Goal: Task Accomplishment & Management: Use online tool/utility

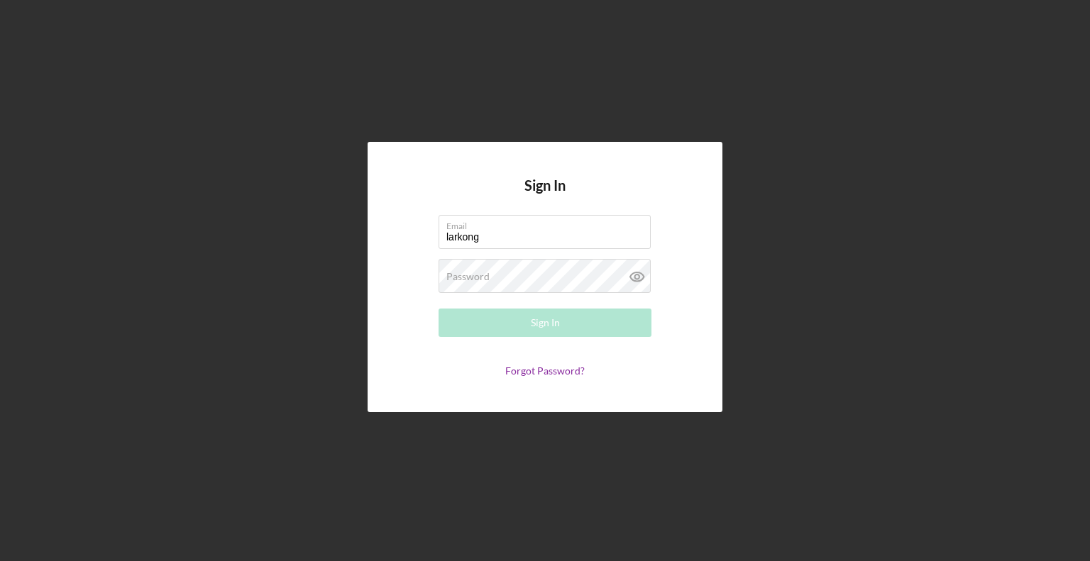
type input "[EMAIL_ADDRESS][DOMAIN_NAME]"
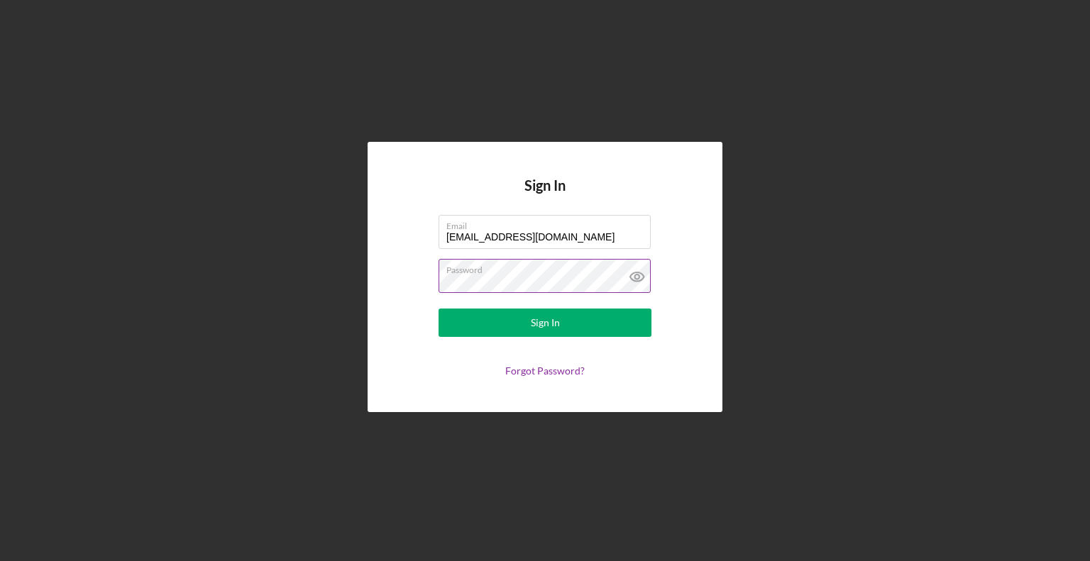
click at [438, 309] on button "Sign In" at bounding box center [544, 323] width 213 height 28
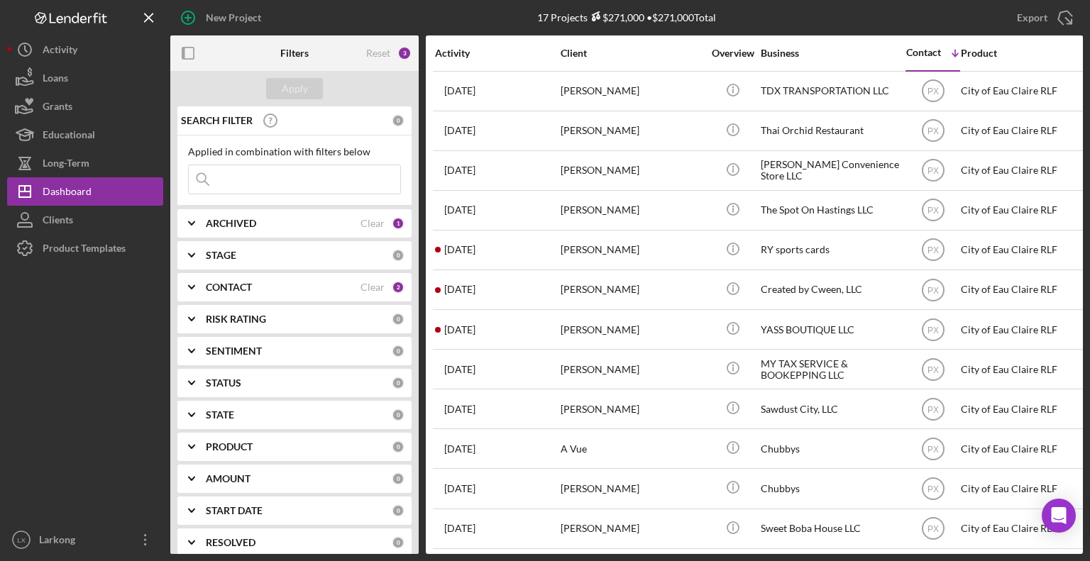
click at [265, 250] on div "STAGE" at bounding box center [299, 255] width 186 height 11
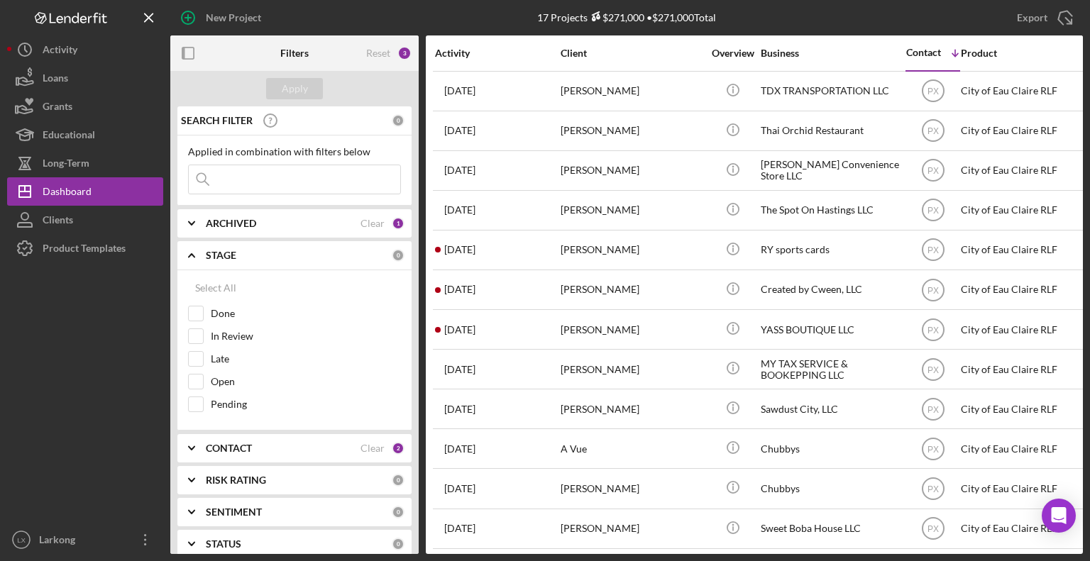
click at [265, 250] on div "STAGE" at bounding box center [299, 255] width 186 height 11
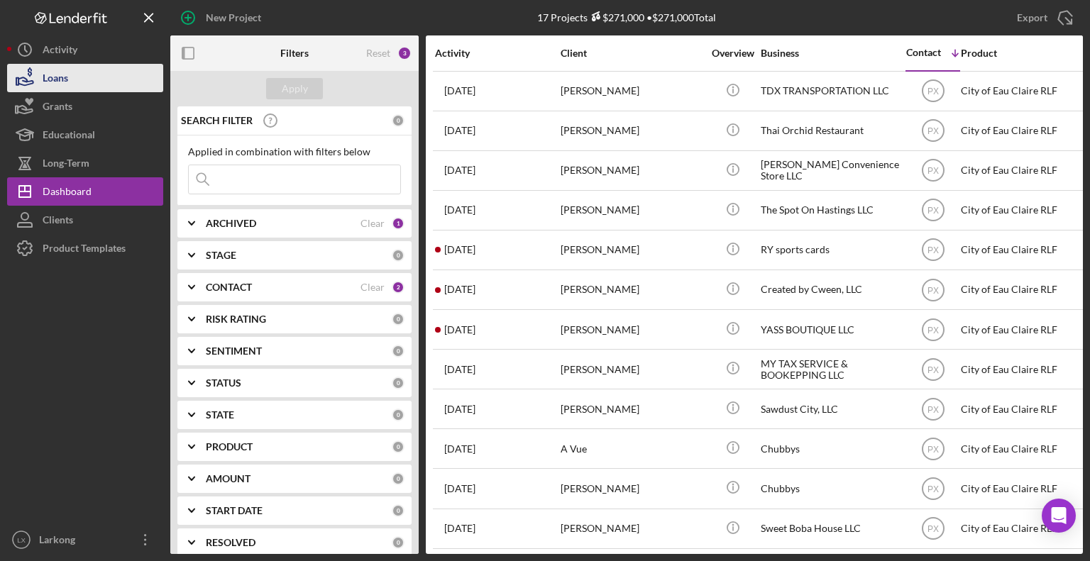
click at [77, 84] on button "Loans" at bounding box center [85, 78] width 156 height 28
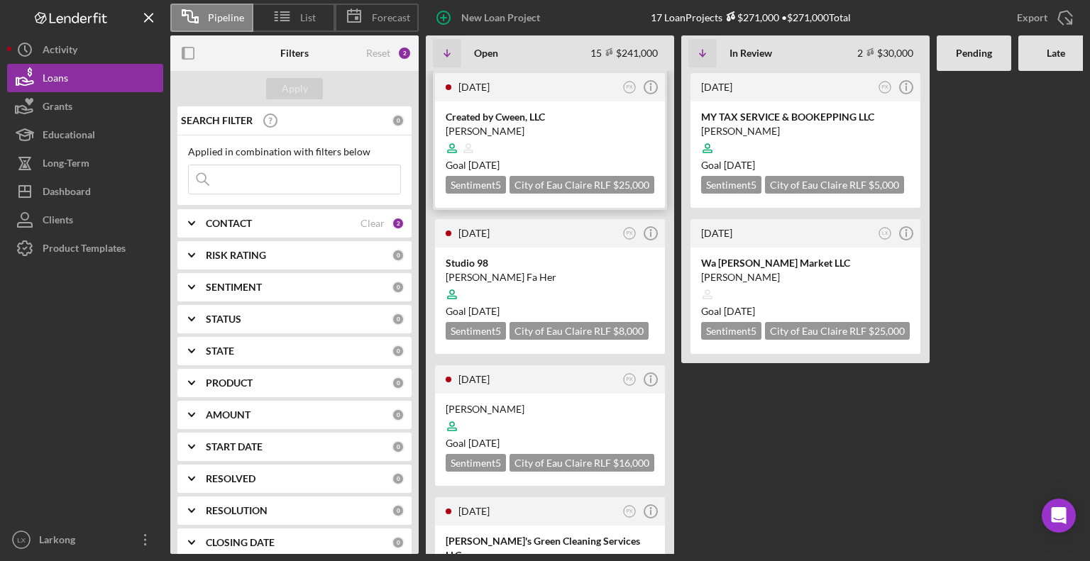
click at [578, 126] on div "[PERSON_NAME]" at bounding box center [550, 131] width 209 height 14
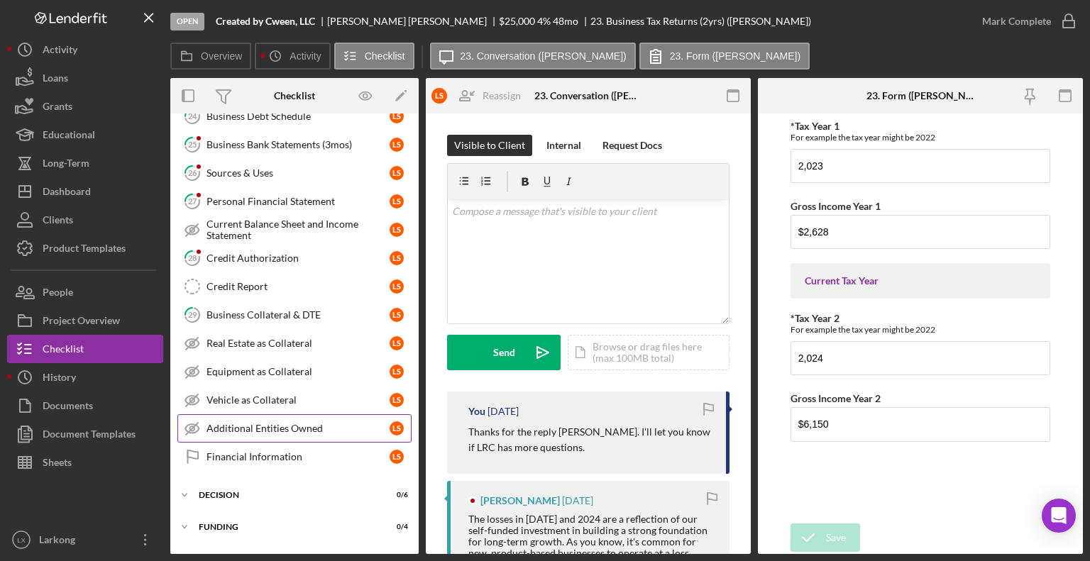
scroll to position [333, 0]
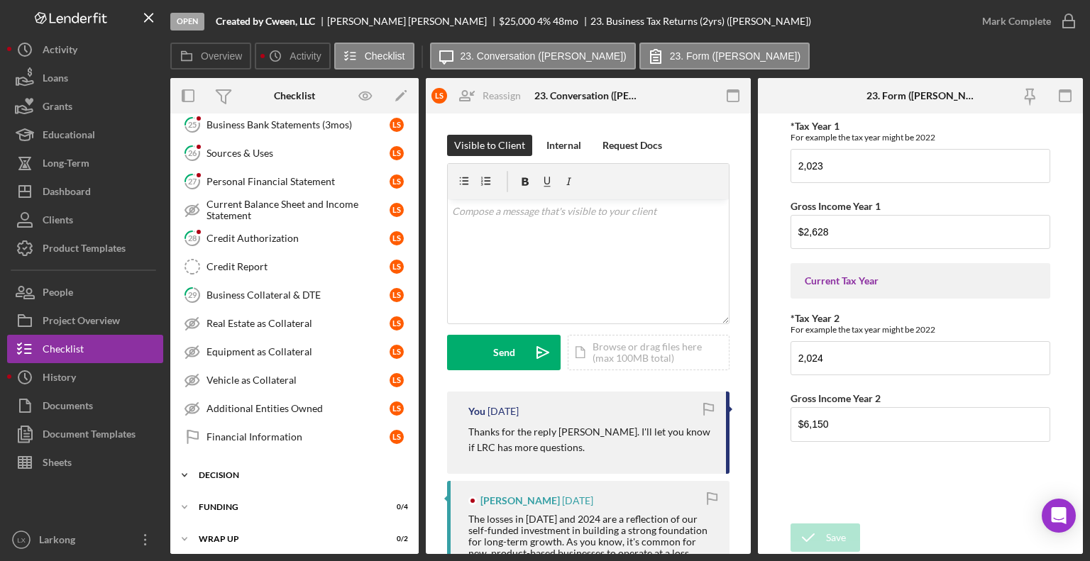
click at [238, 471] on div "Decision" at bounding box center [300, 475] width 202 height 9
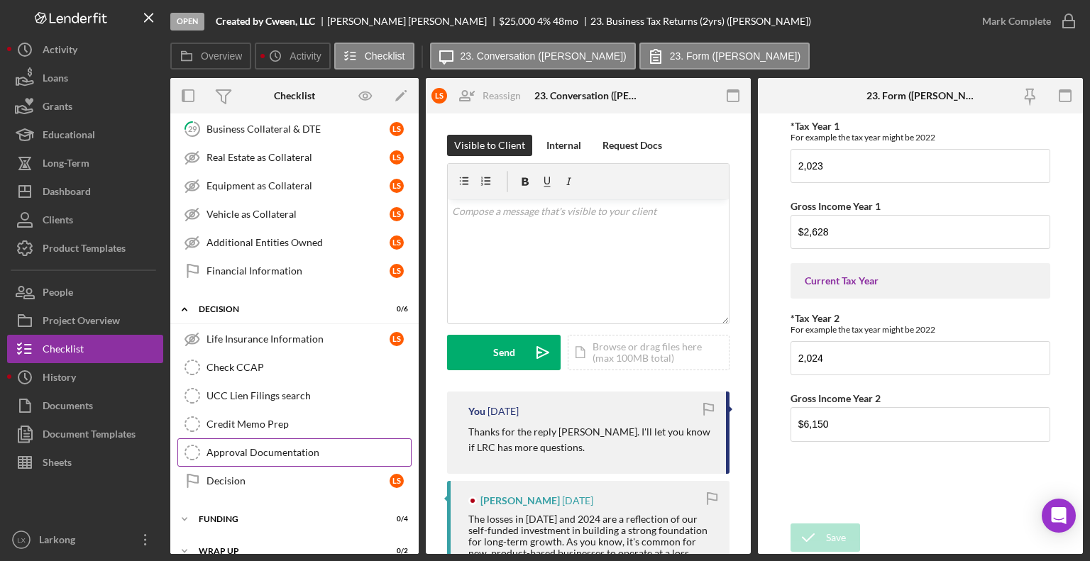
scroll to position [509, 0]
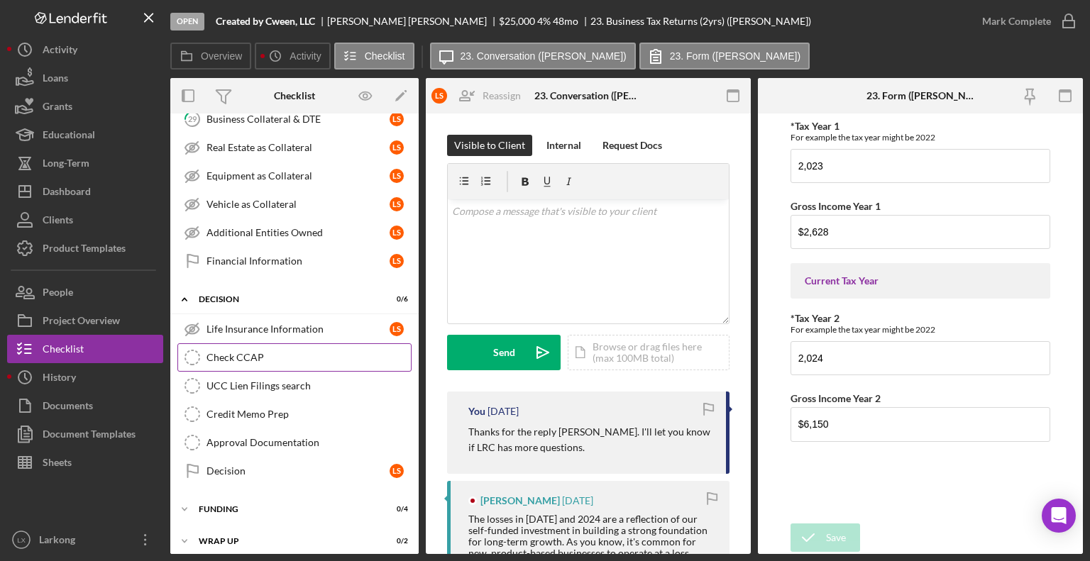
click at [193, 356] on icon "Check CCAP" at bounding box center [192, 357] width 35 height 35
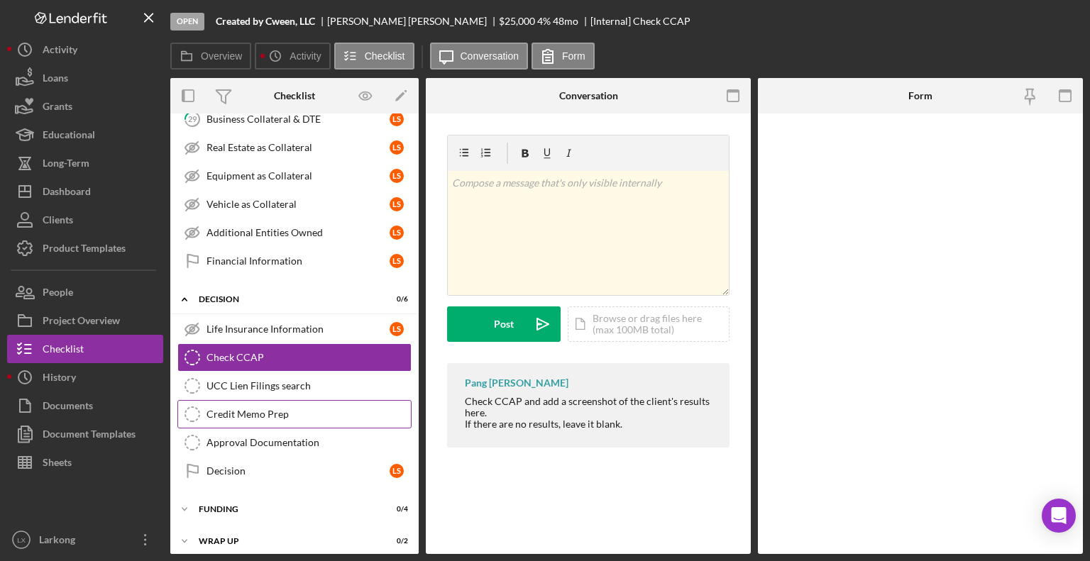
scroll to position [509, 0]
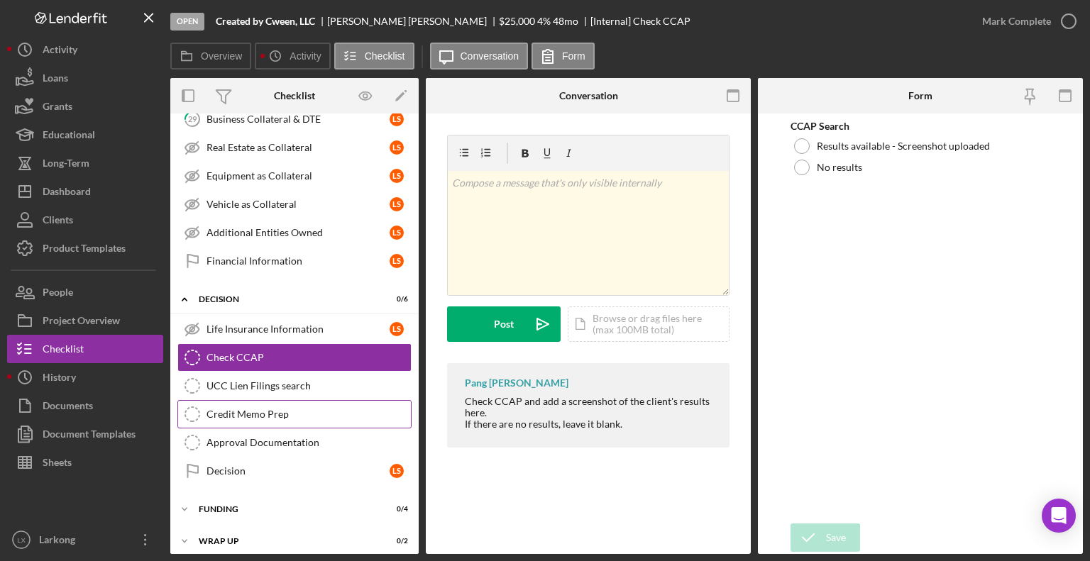
click at [202, 406] on icon "Credit Memo Prep" at bounding box center [192, 414] width 35 height 35
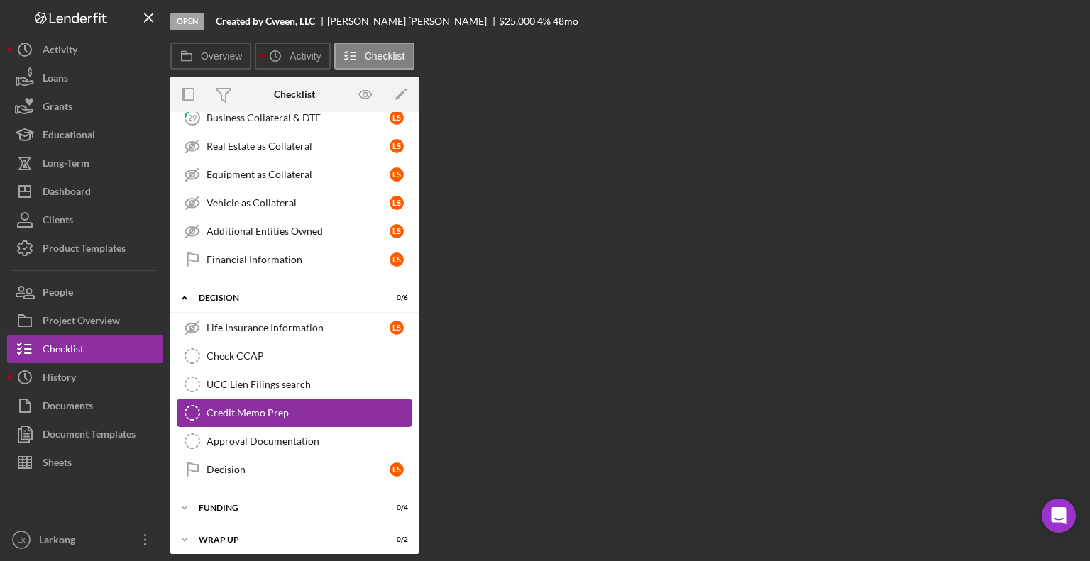
scroll to position [509, 0]
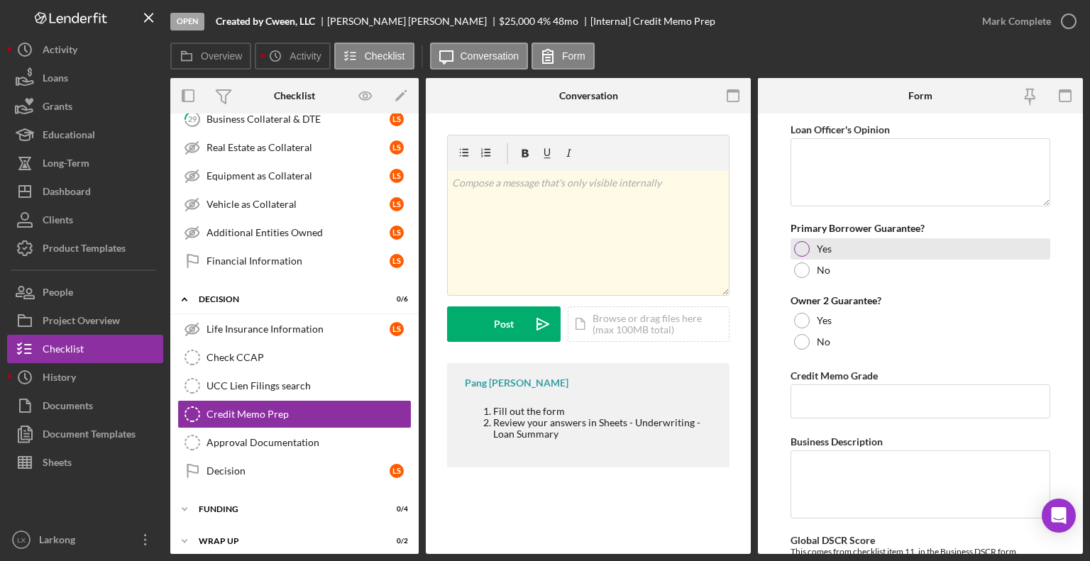
click at [802, 250] on div at bounding box center [802, 249] width 16 height 16
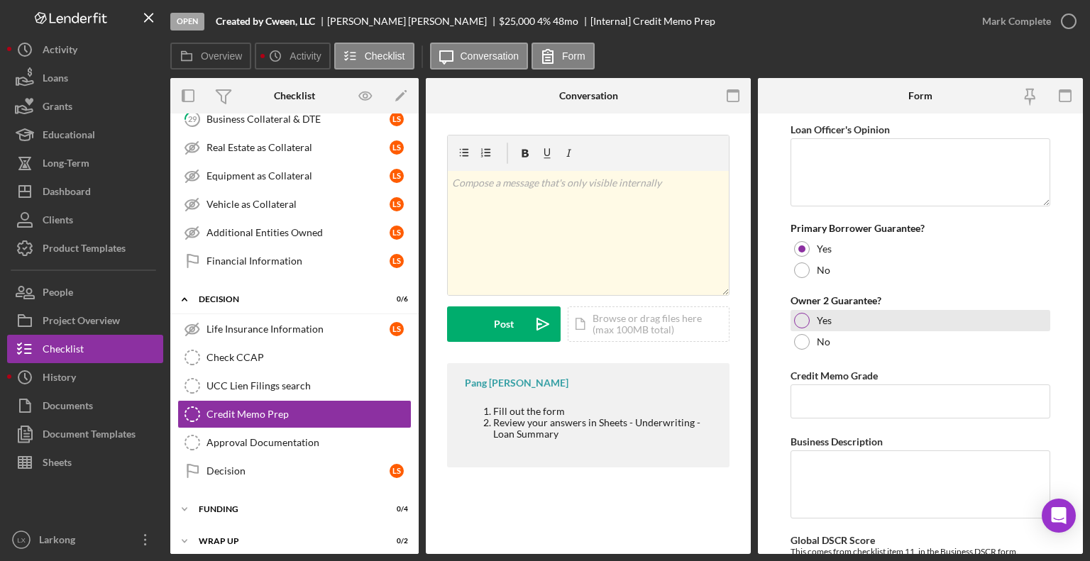
click at [795, 319] on div at bounding box center [802, 321] width 16 height 16
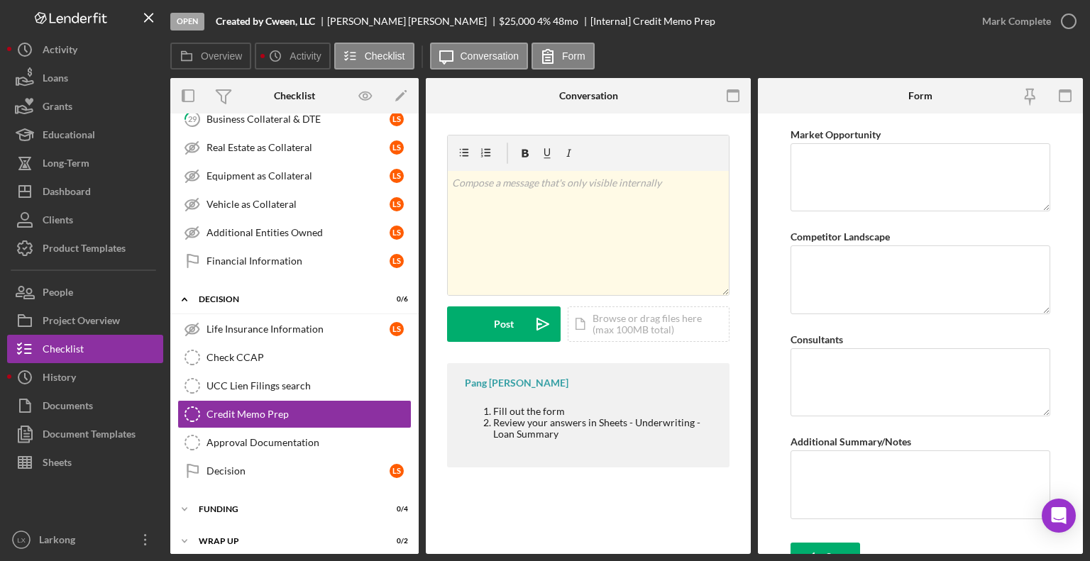
scroll to position [655, 0]
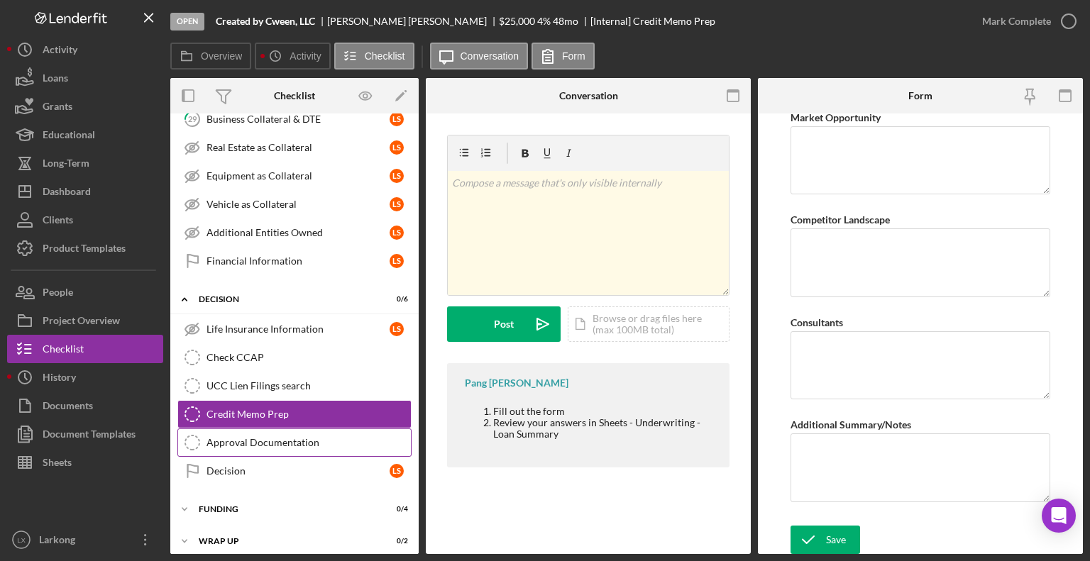
click at [272, 437] on div "Approval Documentation" at bounding box center [308, 442] width 204 height 11
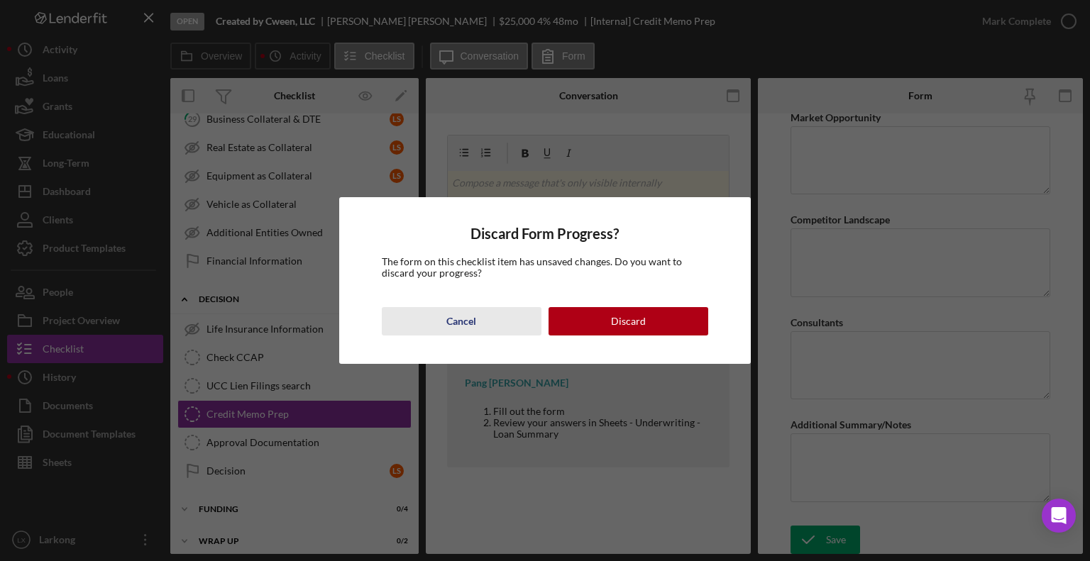
click at [480, 326] on button "Cancel" at bounding box center [462, 321] width 160 height 28
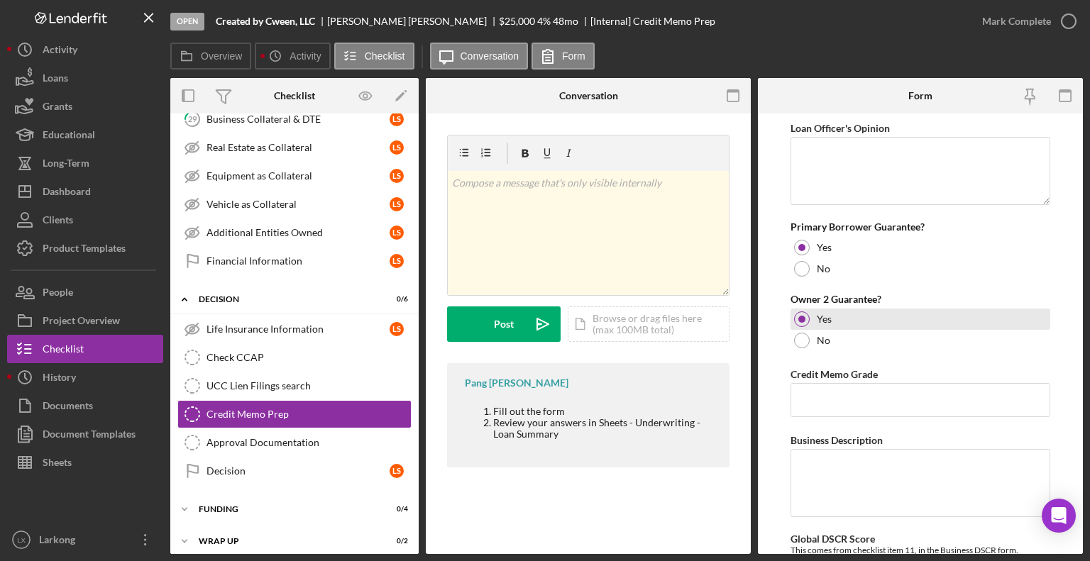
scroll to position [0, 0]
click at [848, 148] on textarea "Loan Officer's Opinion" at bounding box center [920, 172] width 260 height 68
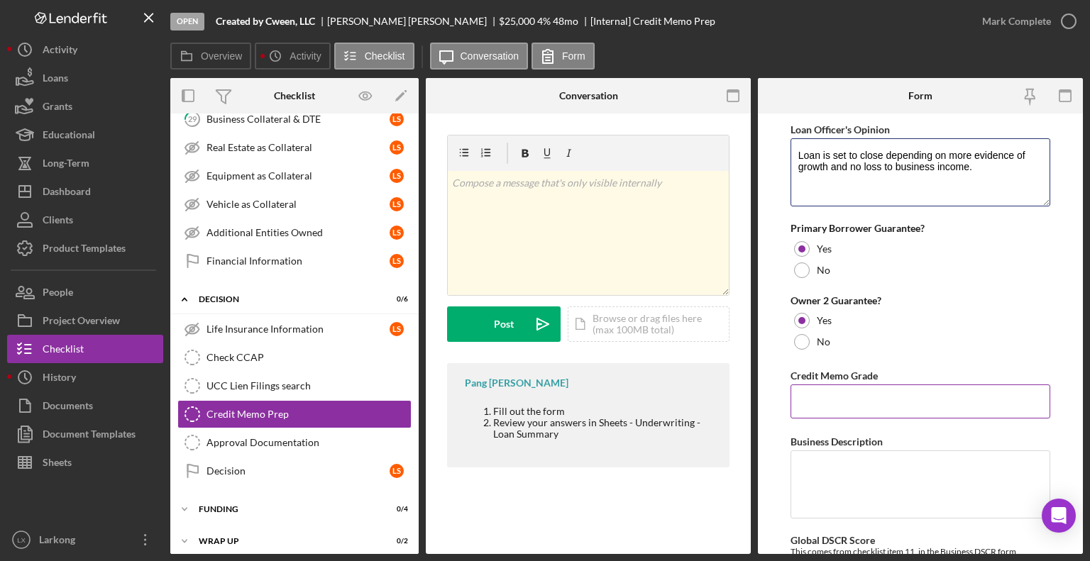
scroll to position [142, 0]
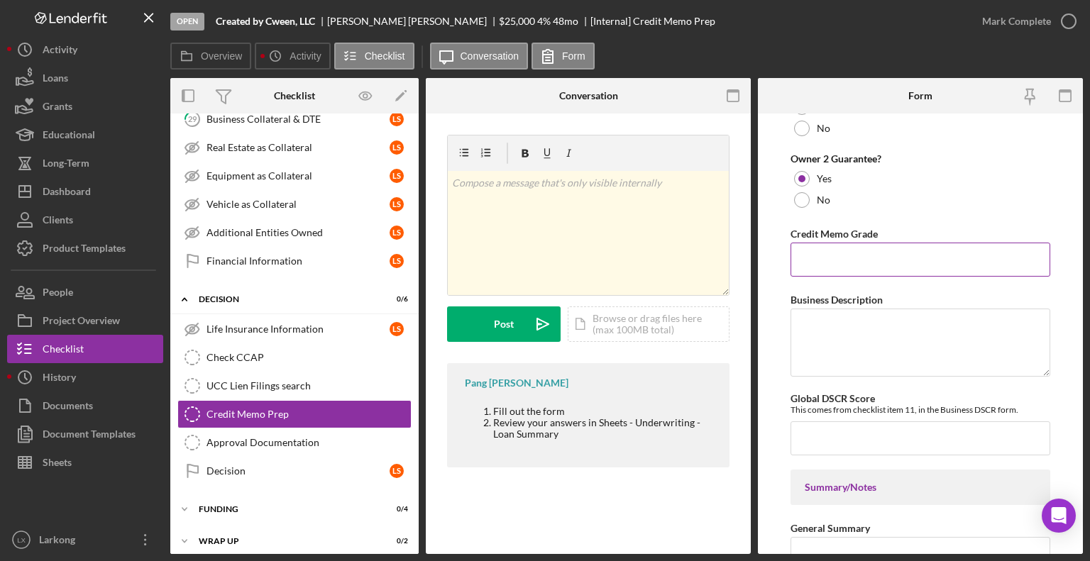
type textarea "Loan is set to close depending on more evidence of growth and no loss to busine…"
click at [826, 271] on input "Credit Memo Grade" at bounding box center [920, 260] width 260 height 34
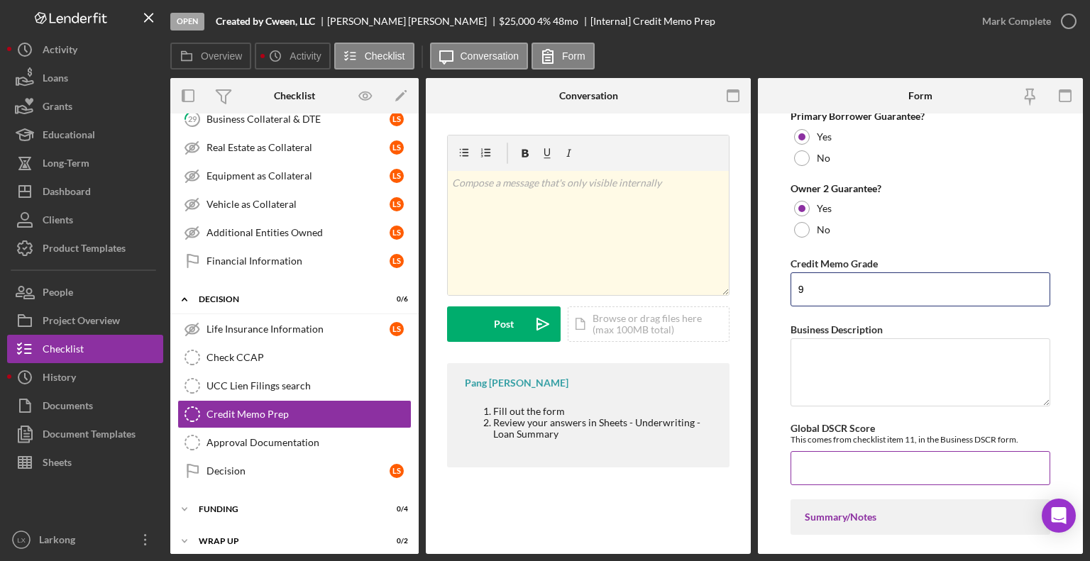
scroll to position [213, 0]
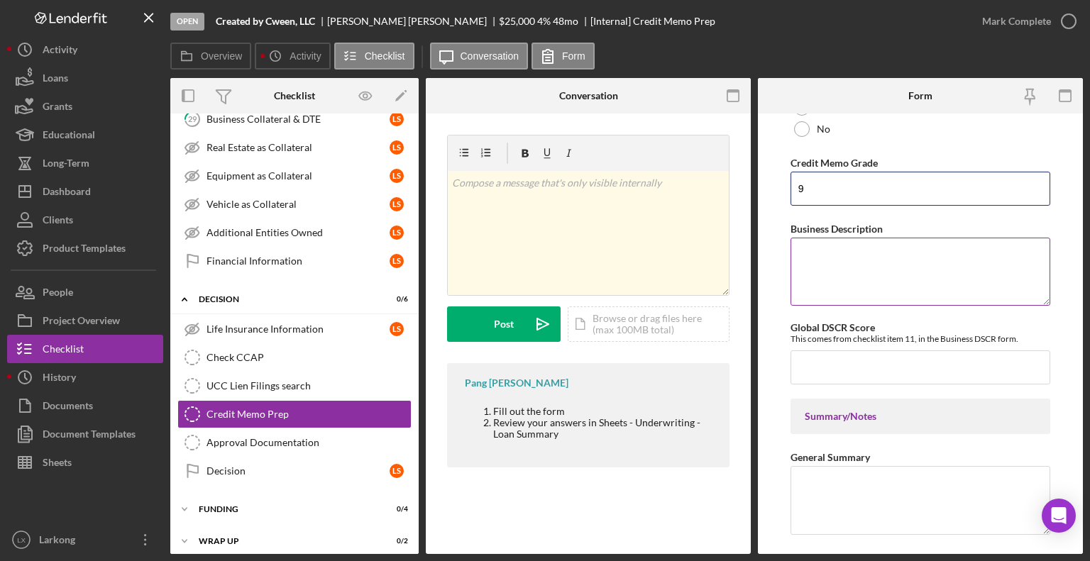
type input "9"
click at [810, 251] on textarea "Business Description" at bounding box center [920, 272] width 260 height 68
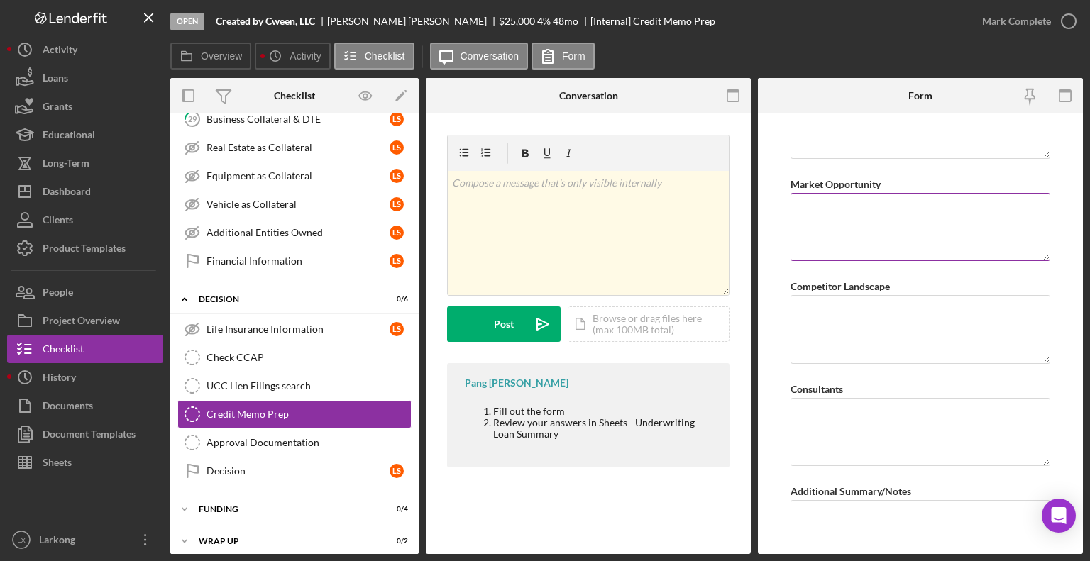
scroll to position [655, 0]
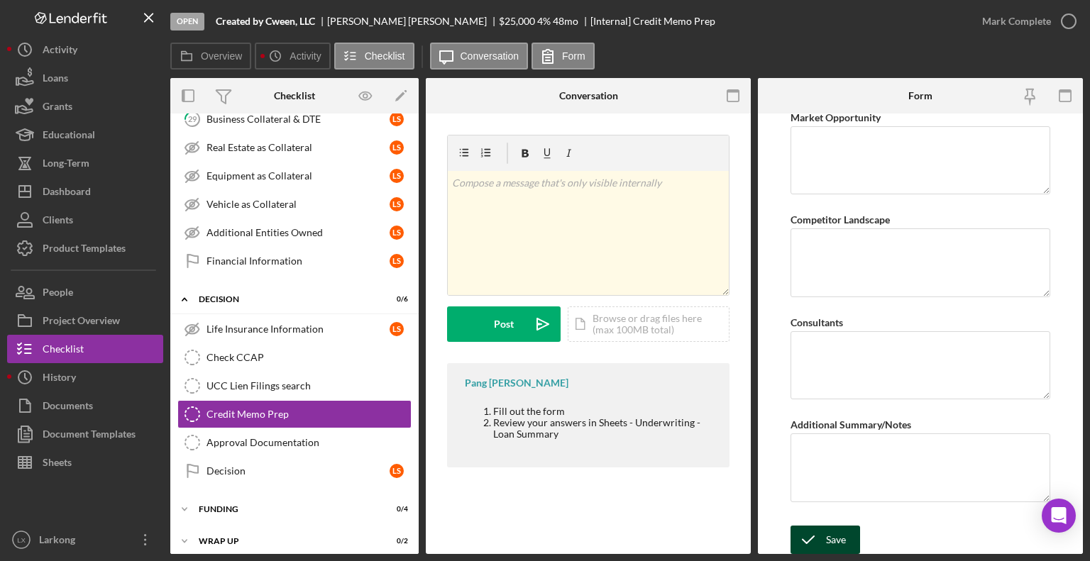
click at [826, 543] on div "Save" at bounding box center [836, 540] width 20 height 28
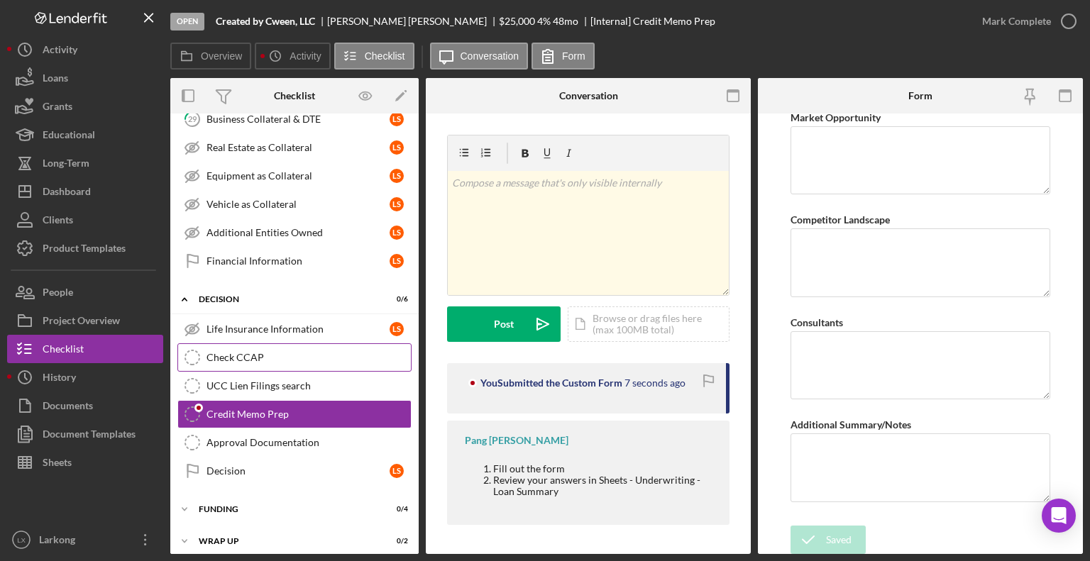
click at [258, 352] on div "Check CCAP" at bounding box center [308, 357] width 204 height 11
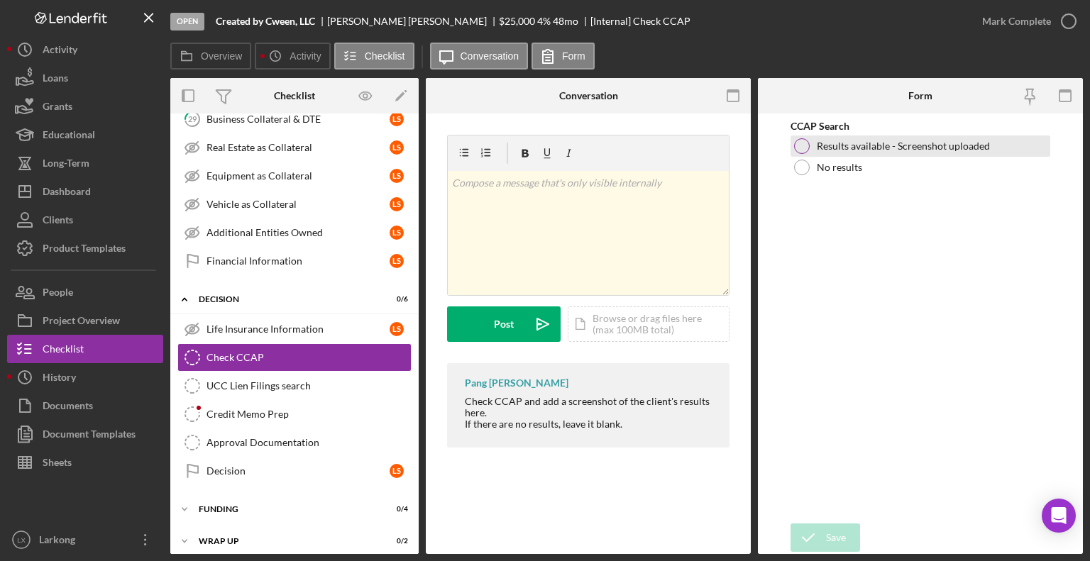
click at [809, 147] on div at bounding box center [802, 146] width 16 height 16
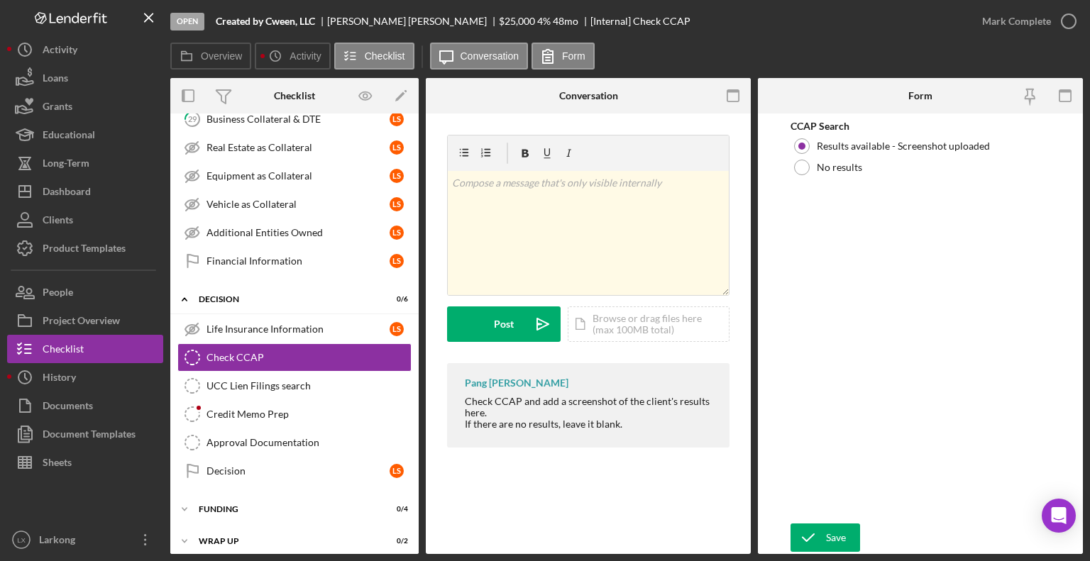
click at [768, 40] on div "Open Created by [PERSON_NAME], LLC [PERSON_NAME] $25,000 $25,000 4 % 48 mo [Int…" at bounding box center [568, 21] width 797 height 43
click at [839, 548] on div "Save" at bounding box center [836, 538] width 20 height 28
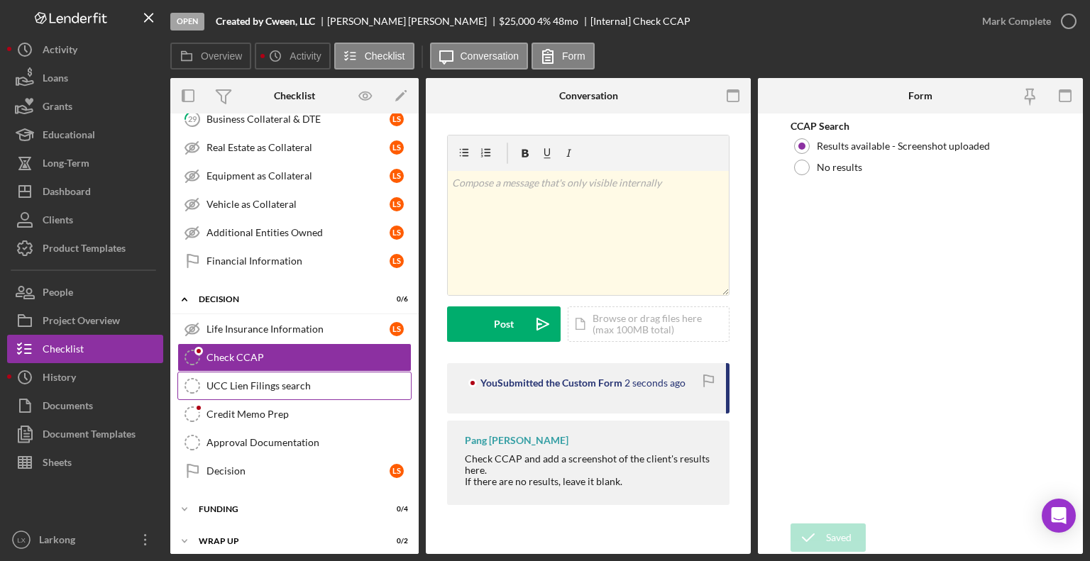
click at [281, 383] on div "UCC Lien Filings search" at bounding box center [308, 385] width 204 height 11
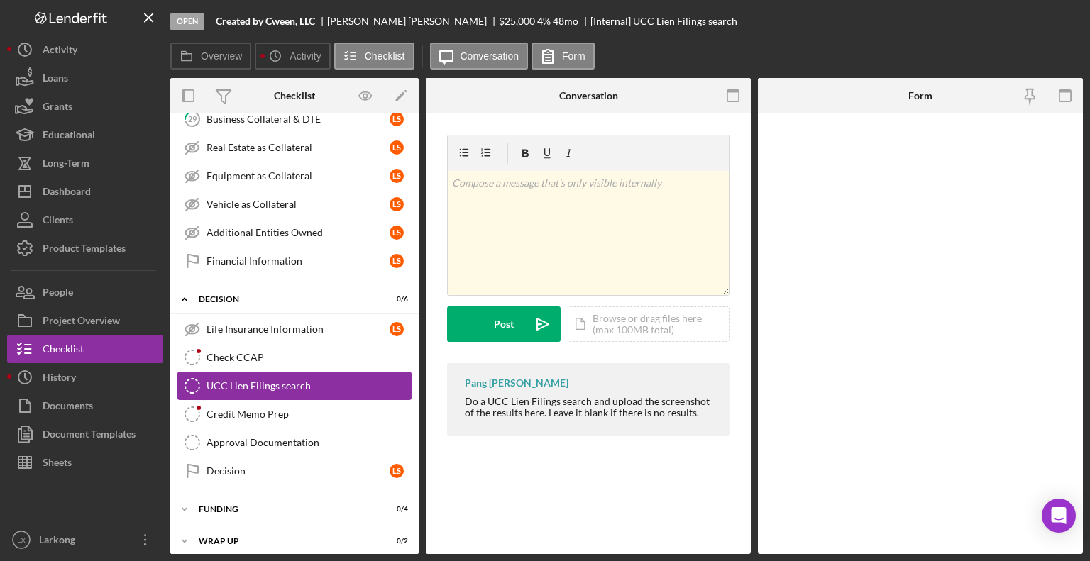
scroll to position [509, 0]
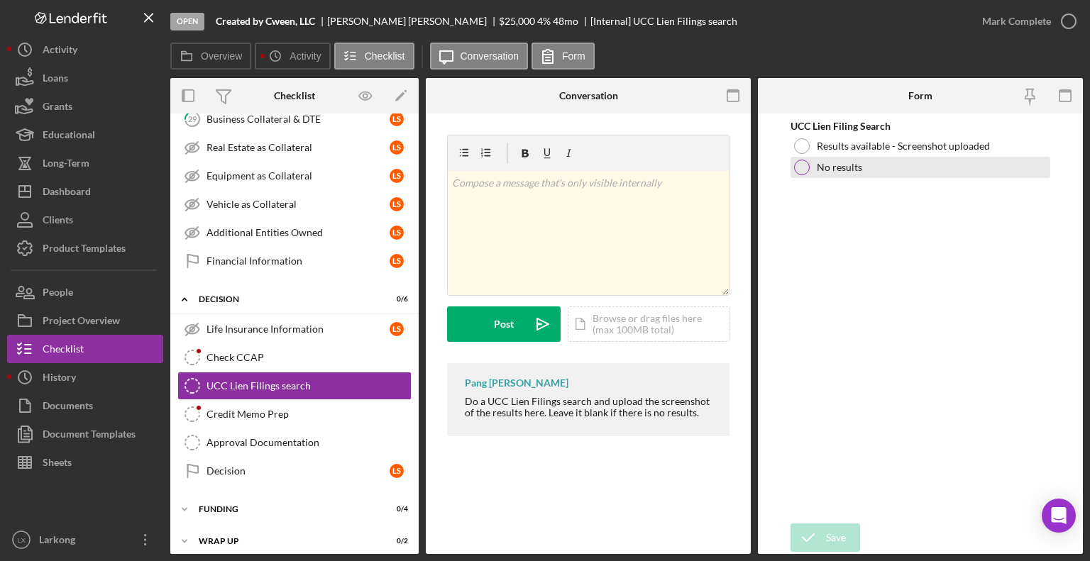
click at [802, 177] on div "No results" at bounding box center [920, 167] width 260 height 21
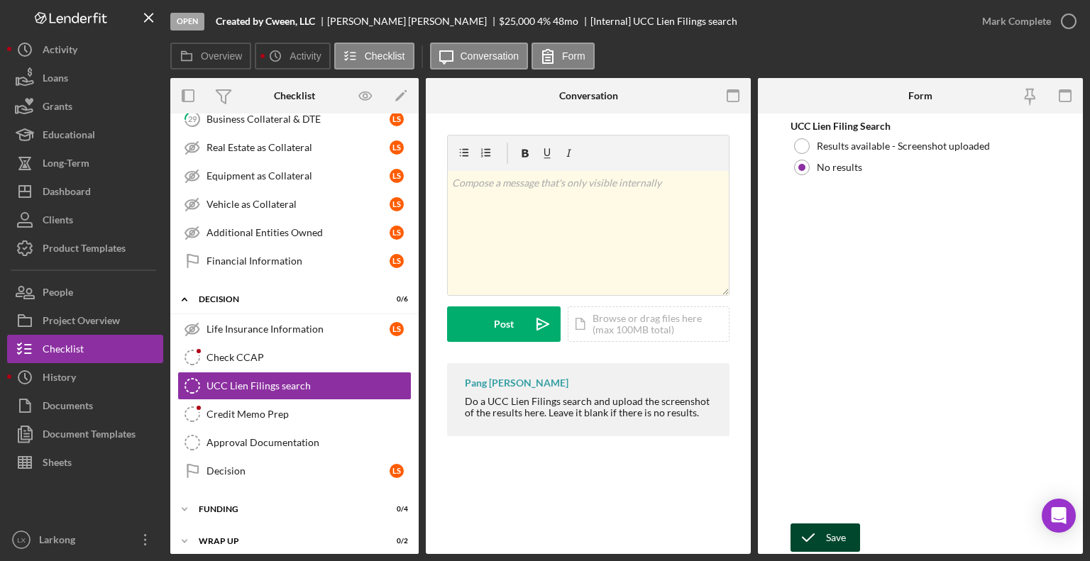
click at [824, 533] on icon "submit" at bounding box center [807, 537] width 35 height 35
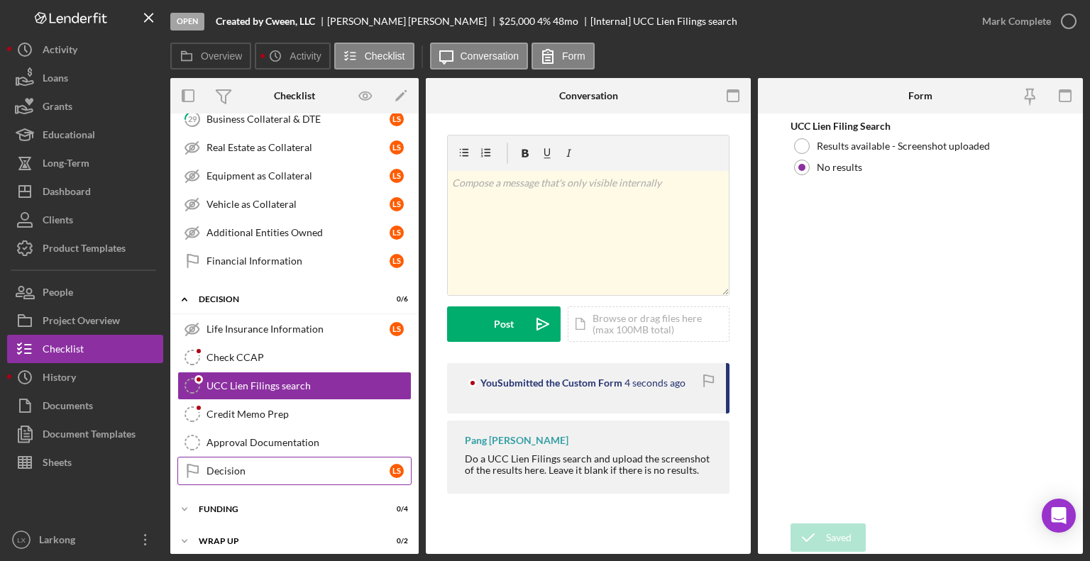
click at [277, 470] on link "Decision Decision L S" at bounding box center [294, 471] width 234 height 28
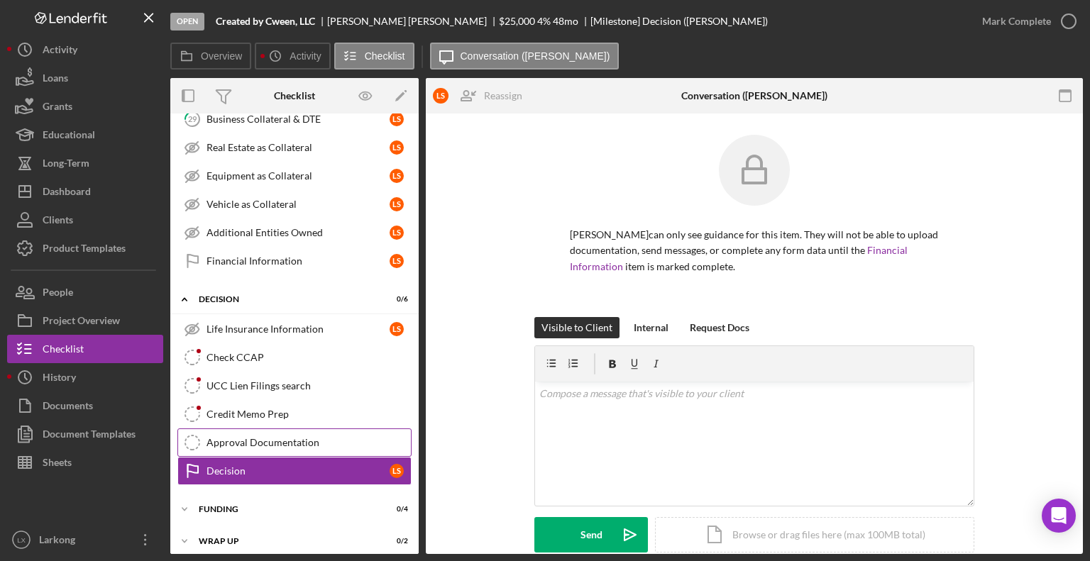
click at [278, 443] on link "Approval Documentation Approval Documentation" at bounding box center [294, 442] width 234 height 28
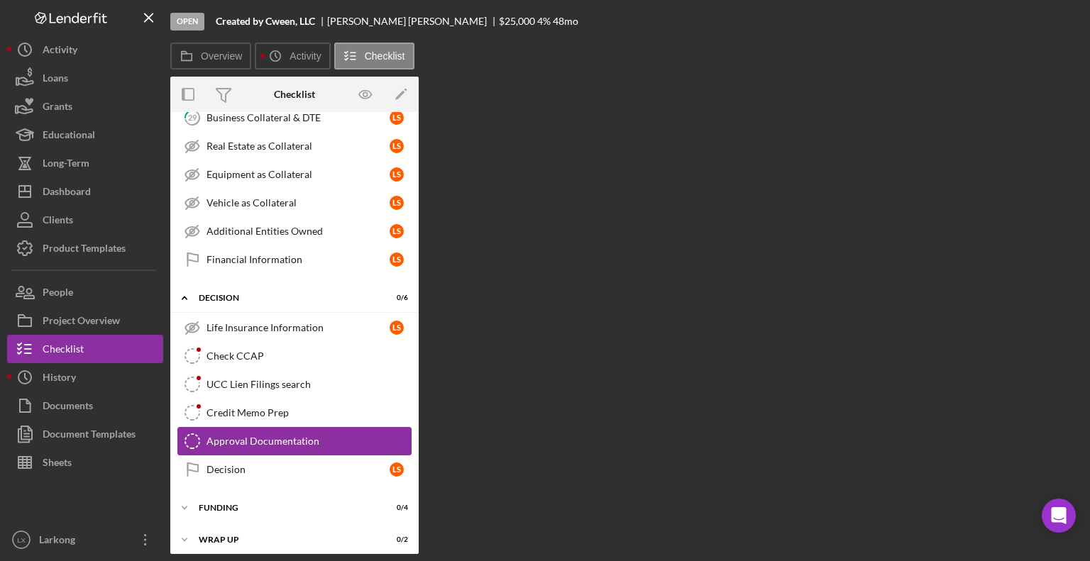
scroll to position [509, 0]
